Goal: Task Accomplishment & Management: Use online tool/utility

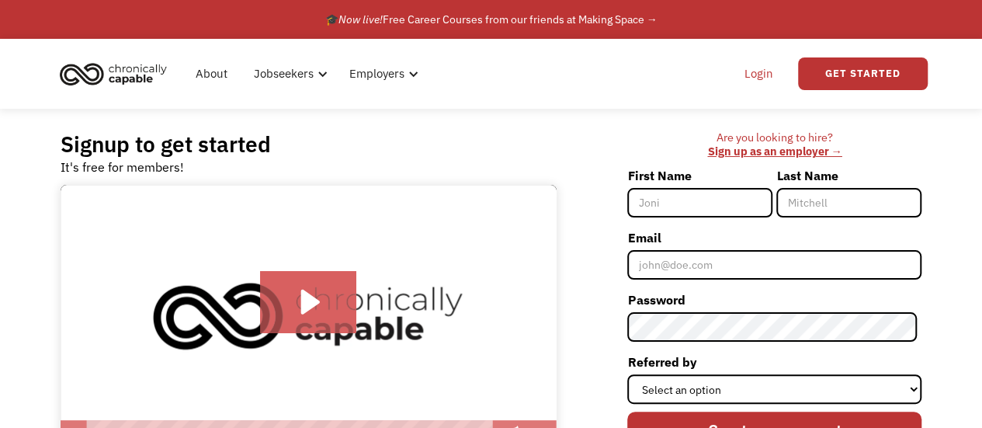
click at [767, 69] on link "Login" at bounding box center [758, 74] width 47 height 50
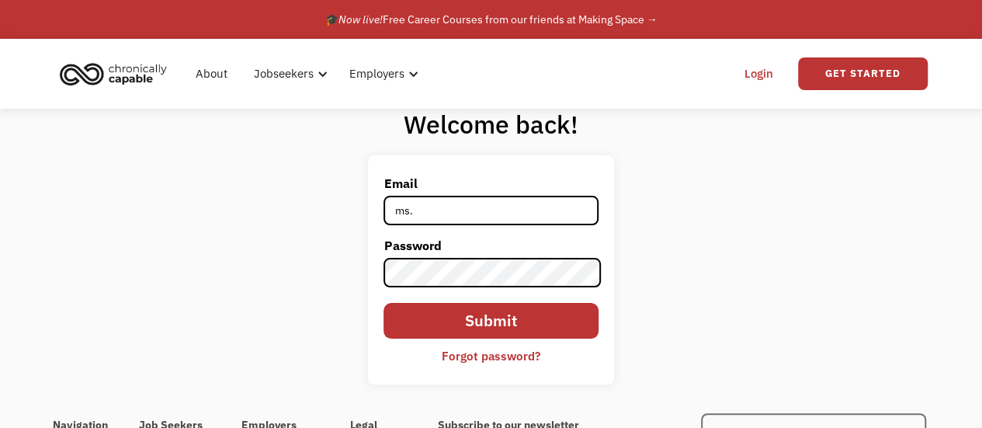
type input "[PERSON_NAME][EMAIL_ADDRESS][DOMAIN_NAME]"
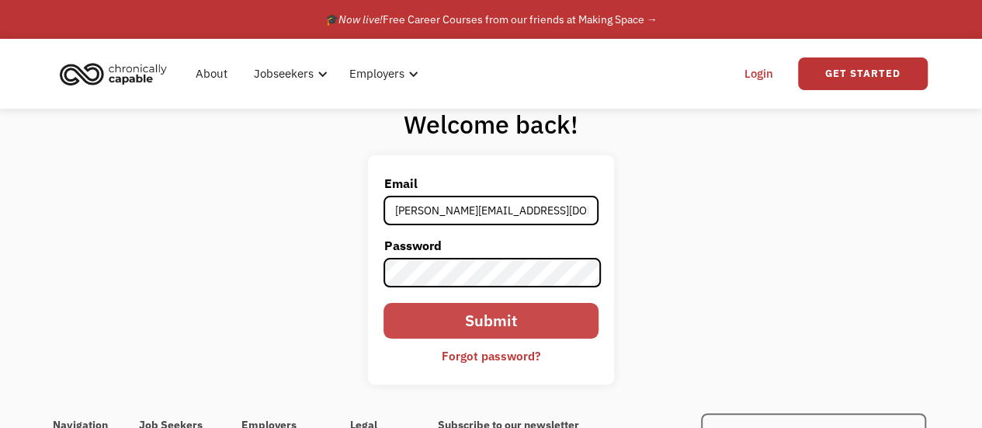
click at [525, 321] on input "Submit" at bounding box center [491, 321] width 214 height 36
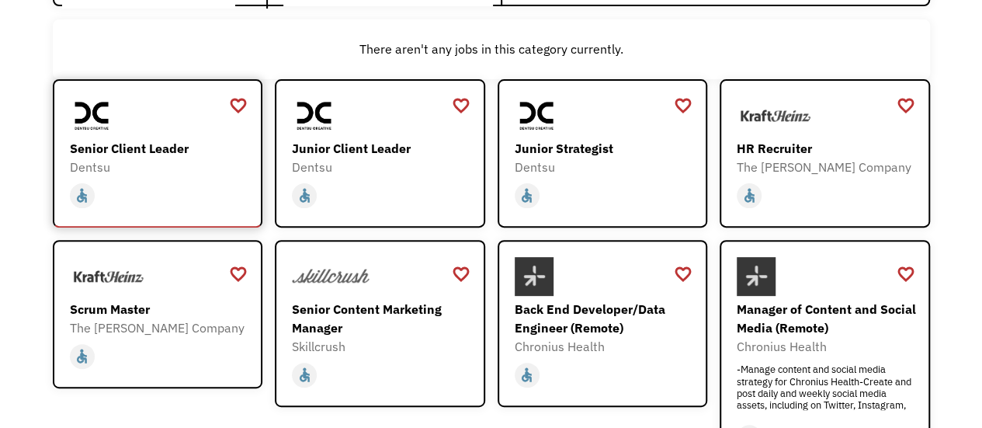
scroll to position [466, 0]
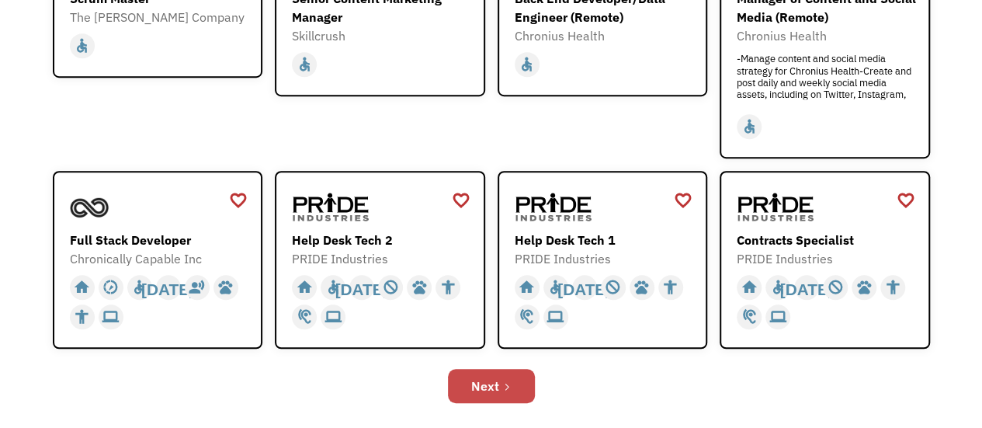
click at [486, 388] on div "Next" at bounding box center [485, 386] width 28 height 19
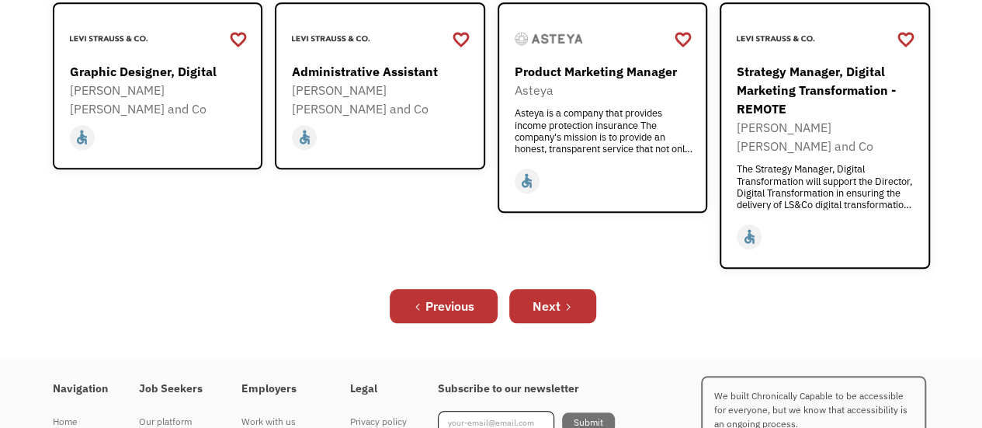
scroll to position [699, 0]
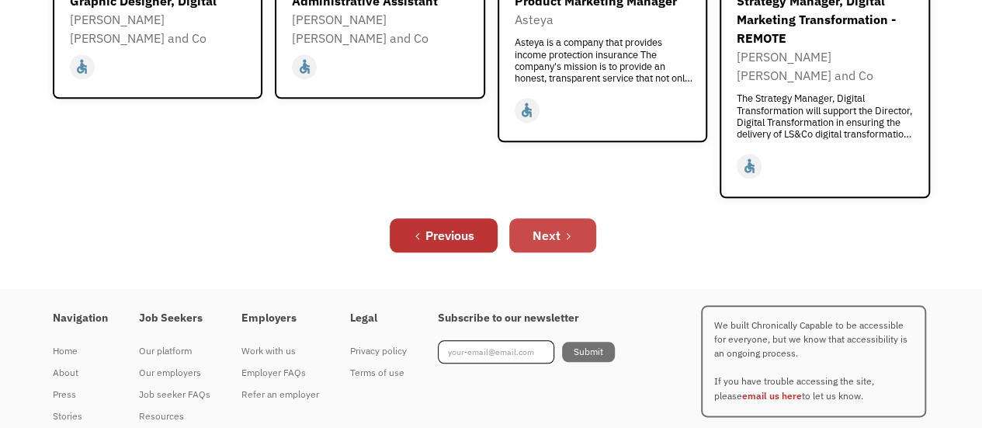
click at [551, 226] on div "Next" at bounding box center [547, 235] width 28 height 19
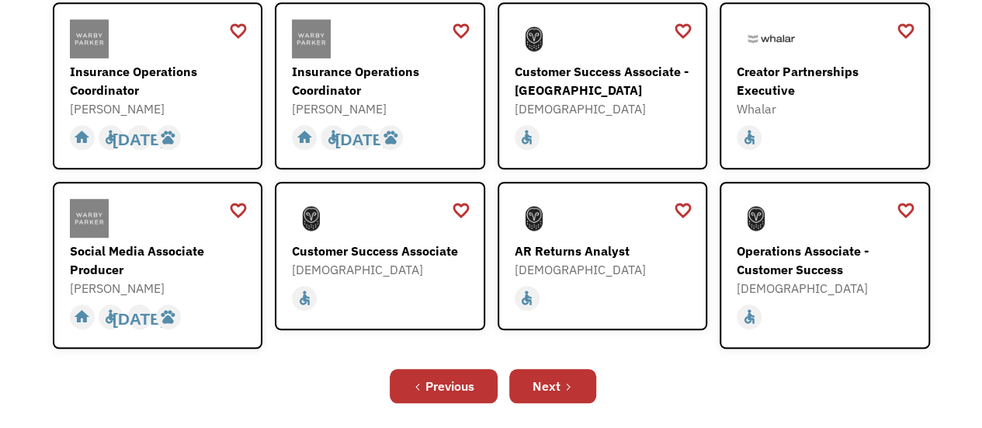
scroll to position [544, 0]
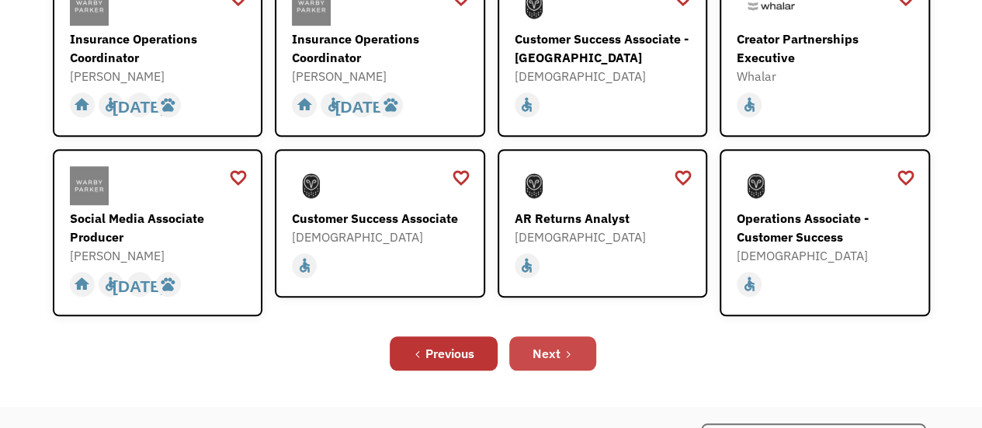
click at [561, 336] on link "Next" at bounding box center [552, 353] width 87 height 34
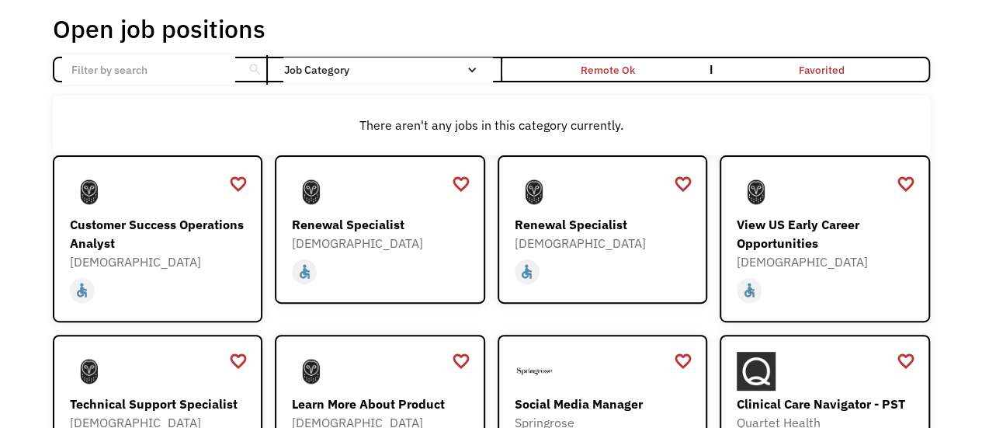
scroll to position [233, 0]
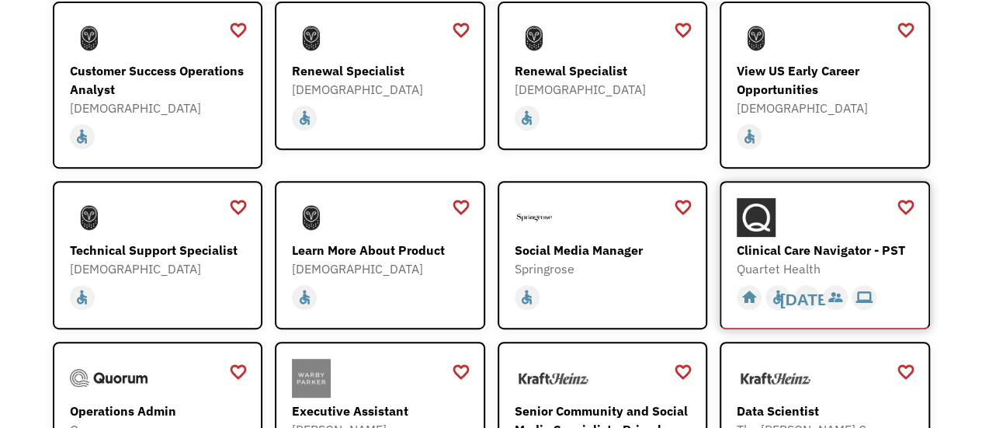
click at [781, 217] on div at bounding box center [827, 217] width 180 height 39
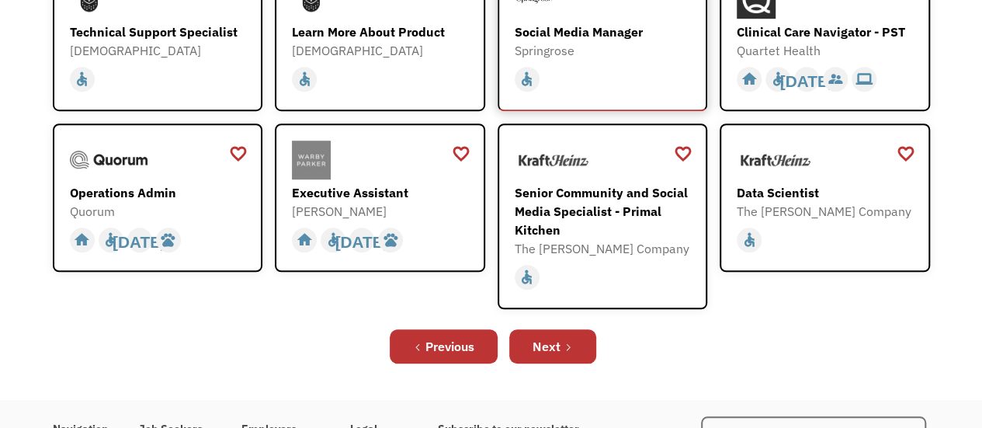
scroll to position [466, 0]
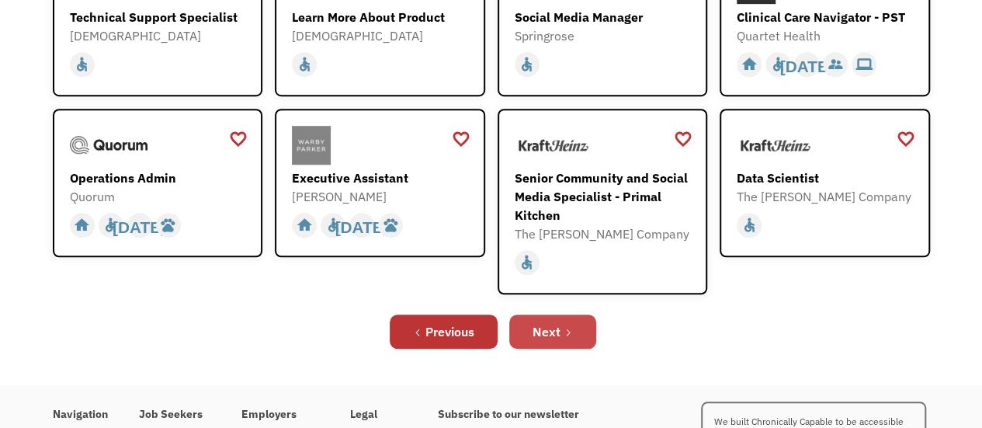
click at [562, 332] on link "Next" at bounding box center [552, 332] width 87 height 34
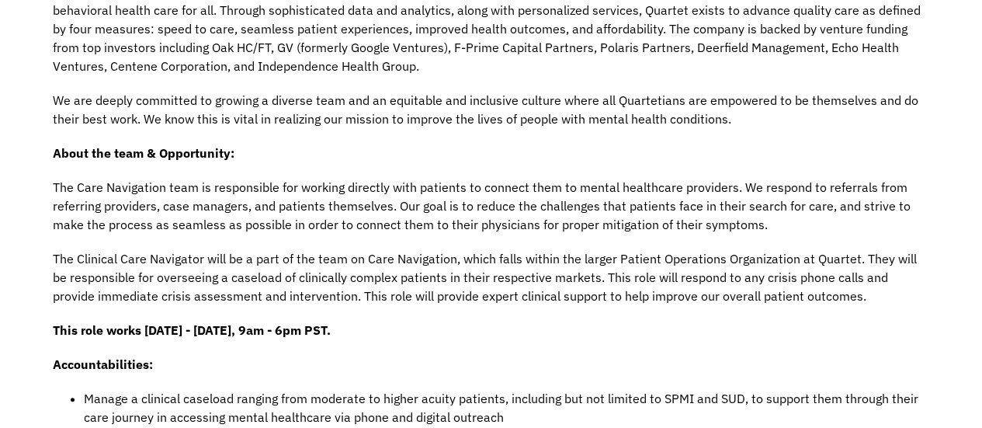
scroll to position [466, 0]
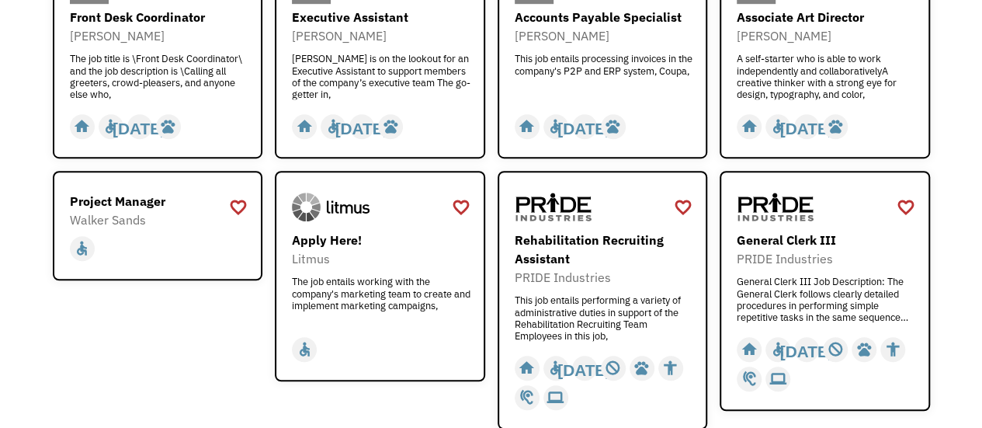
scroll to position [544, 0]
